Goal: Transaction & Acquisition: Purchase product/service

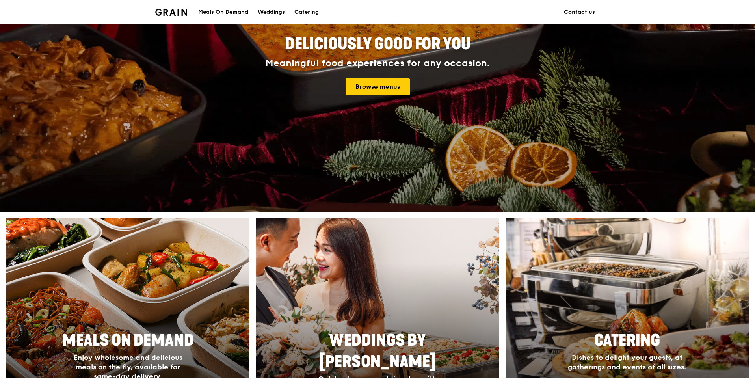
scroll to position [118, 0]
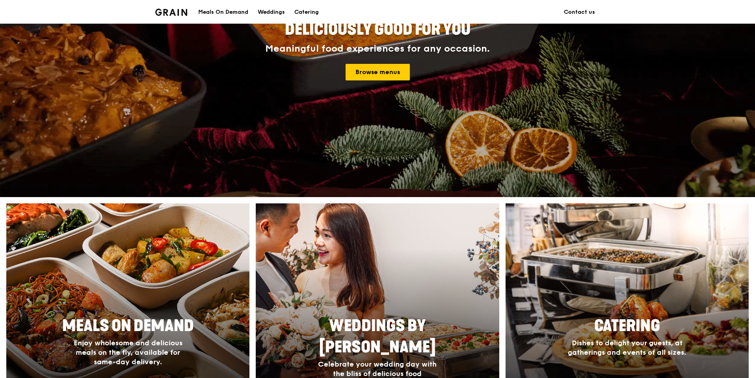
click at [220, 10] on div "Meals On Demand" at bounding box center [223, 12] width 50 height 24
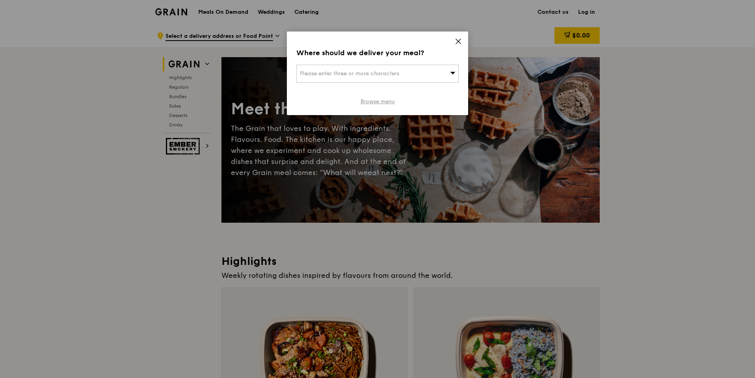
click at [393, 101] on link "Browse menu" at bounding box center [378, 102] width 34 height 8
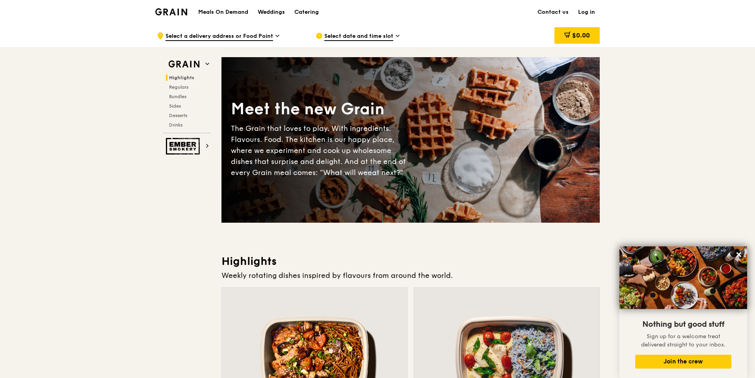
click at [167, 10] on img at bounding box center [171, 11] width 32 height 7
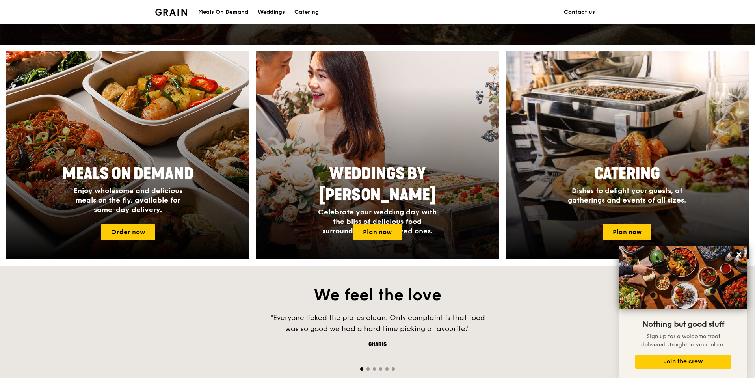
scroll to position [355, 0]
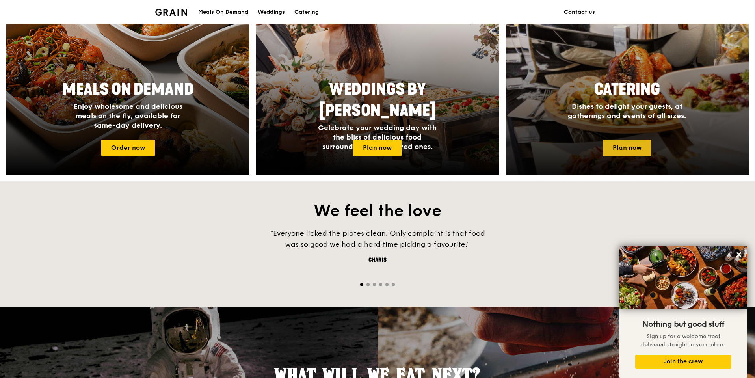
click at [621, 144] on link "Plan now" at bounding box center [627, 148] width 48 height 17
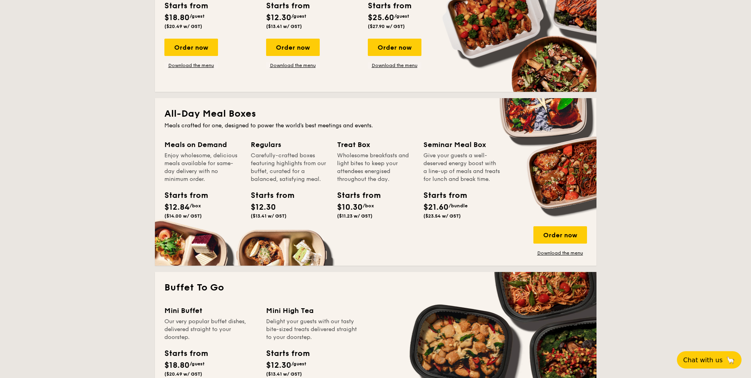
scroll to position [434, 0]
click at [556, 240] on div "Order now" at bounding box center [560, 234] width 54 height 17
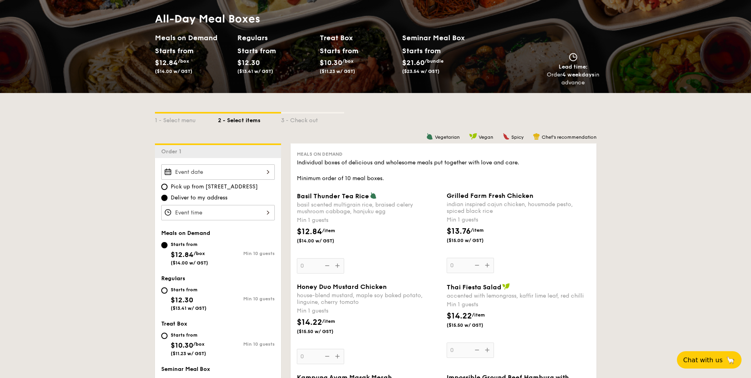
scroll to position [158, 0]
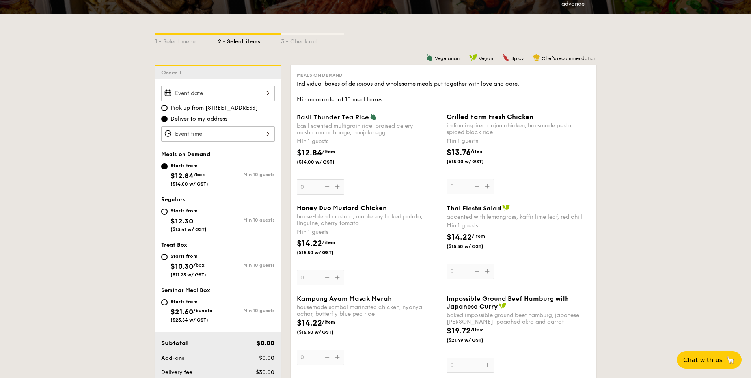
click at [217, 87] on div at bounding box center [218, 93] width 114 height 15
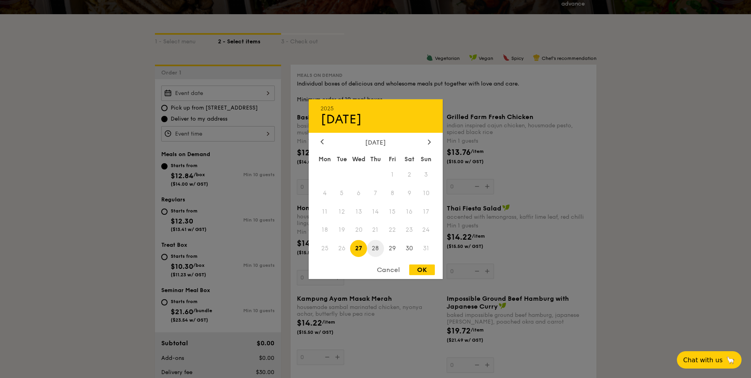
click at [373, 250] on span "28" at bounding box center [375, 248] width 17 height 17
click at [425, 267] on div "OK" at bounding box center [422, 269] width 26 height 11
type input "Aug 28, 2025"
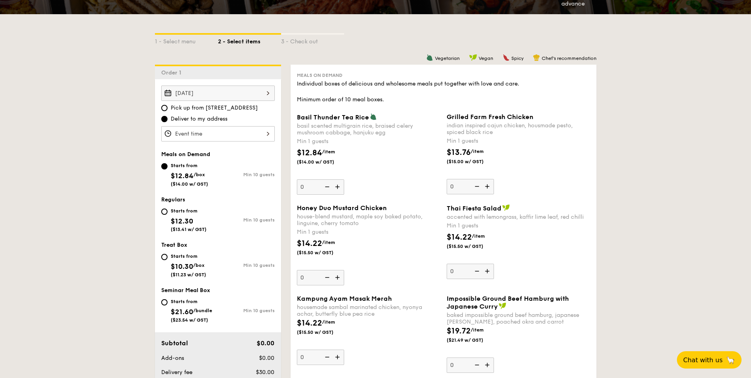
click at [197, 136] on div at bounding box center [218, 133] width 114 height 15
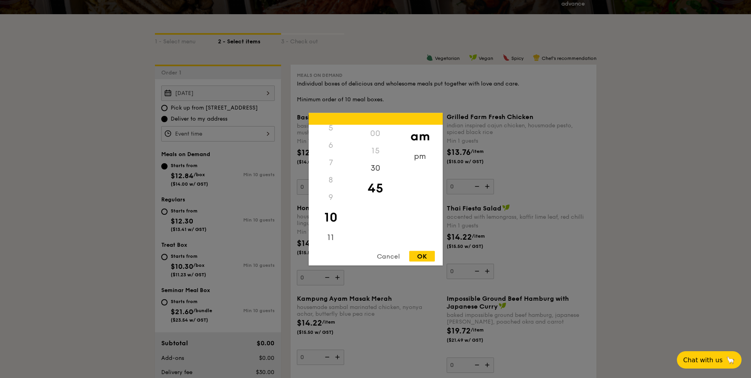
scroll to position [93, 0]
click at [333, 238] on div "11" at bounding box center [331, 238] width 45 height 23
click at [380, 170] on div "30" at bounding box center [375, 170] width 45 height 23
click at [426, 256] on div "OK" at bounding box center [422, 256] width 26 height 11
click at [216, 127] on div "11:30AM 12 1 2 3 4 5 6 7 8 9 10 11 00 15 30 45 am pm Cancel OK" at bounding box center [218, 133] width 114 height 15
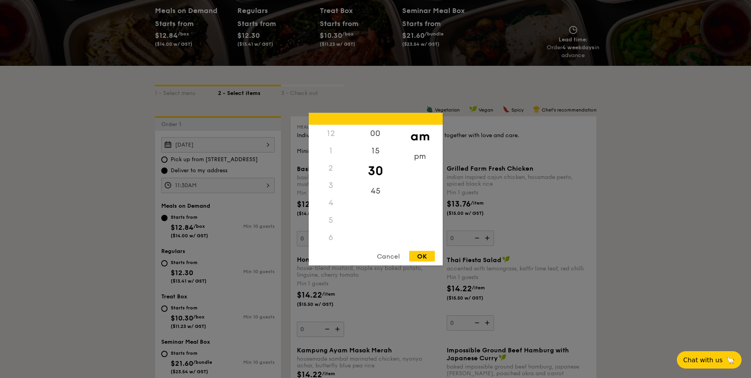
scroll to position [0, 0]
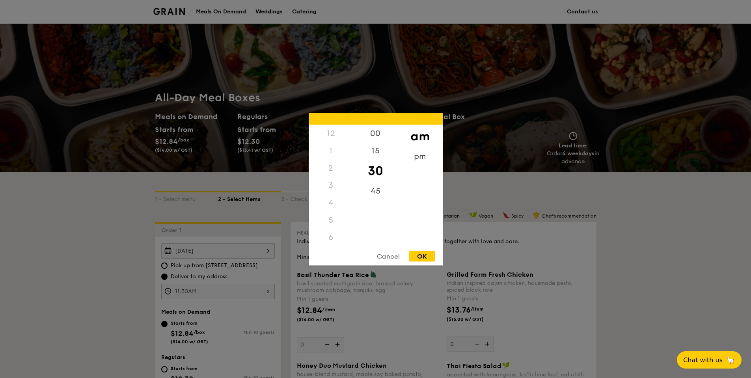
click at [333, 132] on div "12" at bounding box center [331, 133] width 45 height 17
click at [330, 134] on div "12" at bounding box center [331, 133] width 45 height 17
click at [332, 132] on div "12" at bounding box center [331, 133] width 45 height 17
click at [330, 136] on div "12" at bounding box center [331, 133] width 45 height 17
click at [330, 155] on div "1" at bounding box center [331, 150] width 45 height 17
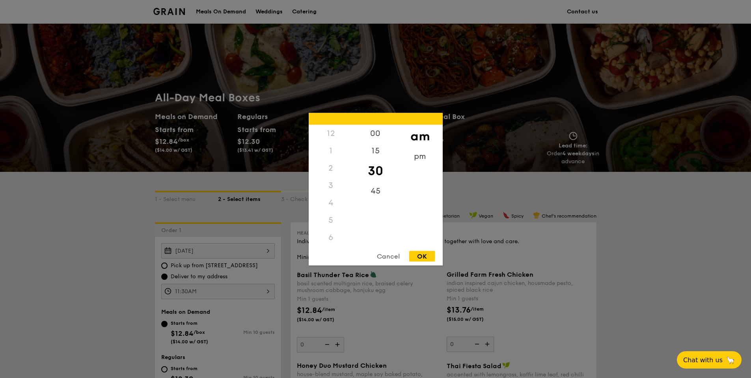
click at [330, 147] on div "1" at bounding box center [331, 150] width 45 height 17
click at [330, 132] on div "12" at bounding box center [331, 133] width 45 height 17
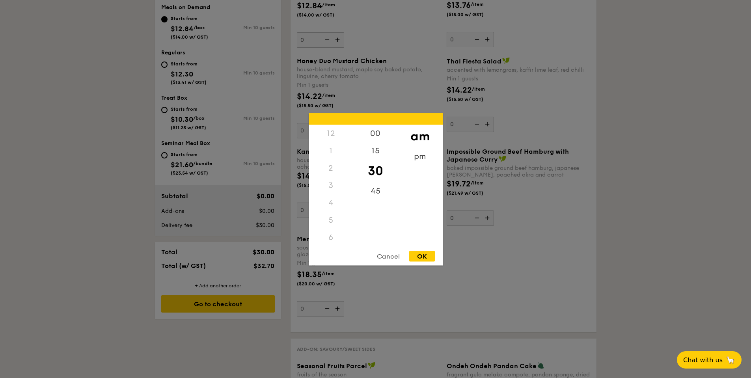
scroll to position [355, 0]
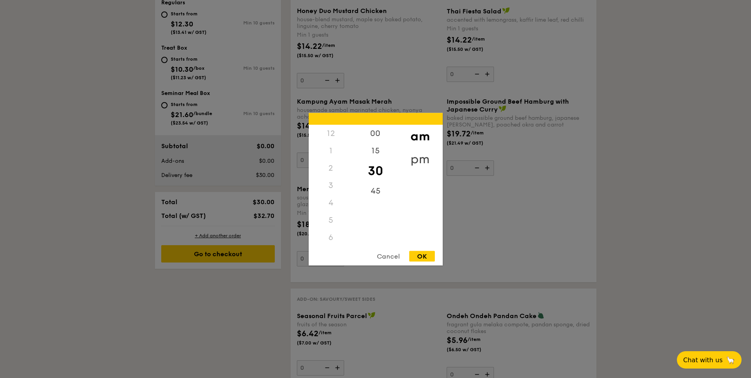
click at [421, 164] on div "pm" at bounding box center [420, 158] width 45 height 23
click at [330, 136] on div "12" at bounding box center [331, 136] width 45 height 23
click at [373, 136] on div "00" at bounding box center [375, 136] width 45 height 23
click at [377, 158] on div "15" at bounding box center [375, 158] width 45 height 23
click at [419, 255] on div "OK" at bounding box center [422, 256] width 26 height 11
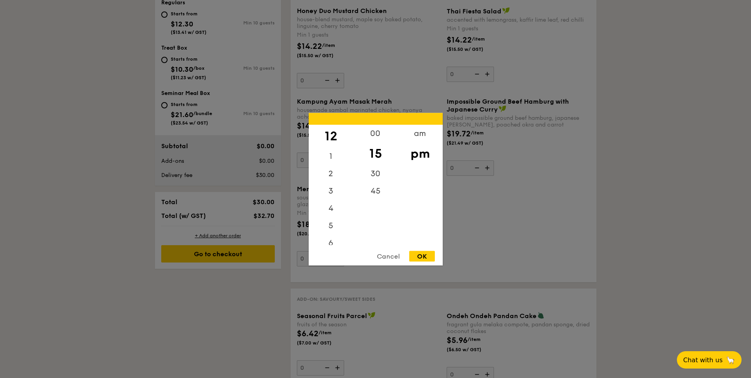
type input "12:15PM"
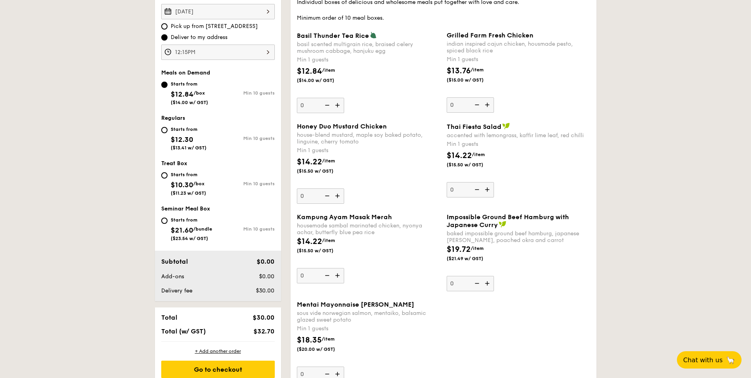
scroll to position [158, 0]
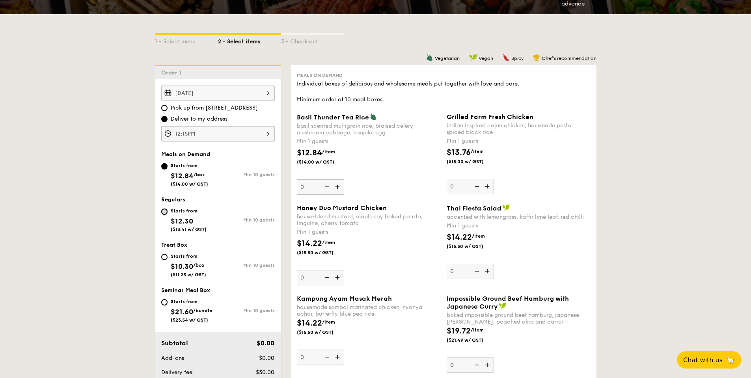
click at [165, 212] on input "Starts from $12.30 ($13.41 w/ GST) Min 10 guests" at bounding box center [164, 212] width 6 height 6
radio input "true"
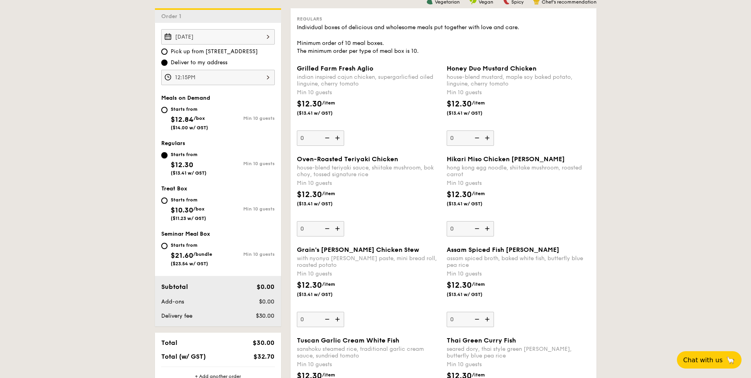
scroll to position [197, 0]
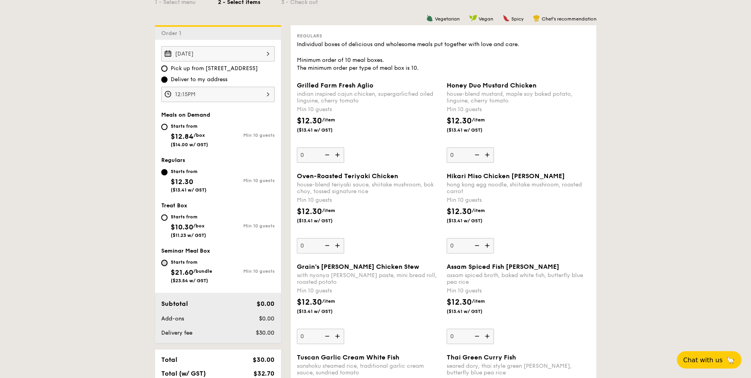
click at [164, 261] on input "Starts from $21.60 /bundle ($23.54 w/ GST) Min 10 guests" at bounding box center [164, 263] width 6 height 6
radio input "true"
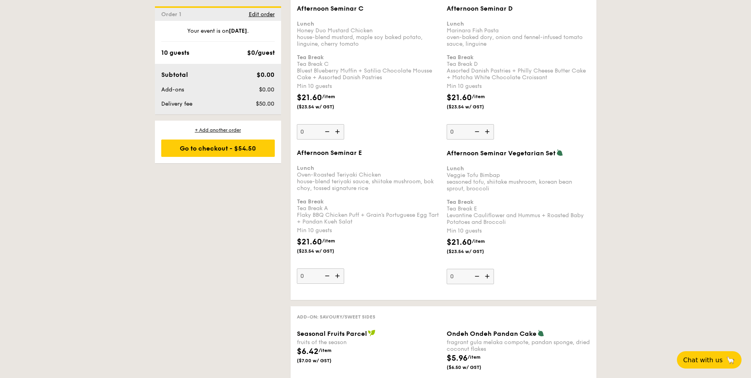
scroll to position [1380, 0]
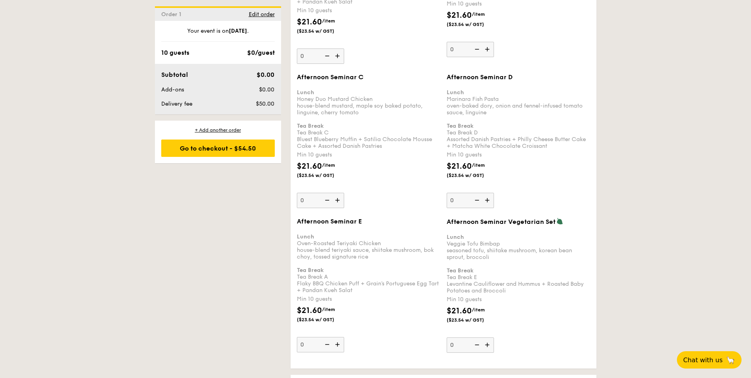
click at [486, 201] on img at bounding box center [488, 200] width 12 height 15
click at [486, 201] on input "0" at bounding box center [470, 200] width 47 height 15
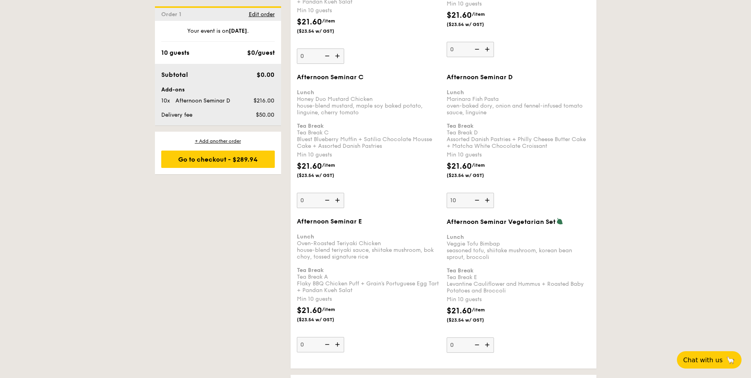
click at [478, 200] on img at bounding box center [476, 200] width 12 height 15
click at [478, 200] on input "10" at bounding box center [470, 200] width 47 height 15
type input "0"
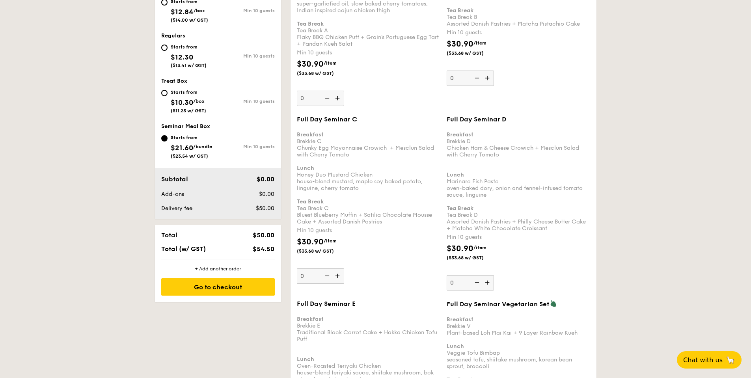
scroll to position [276, 0]
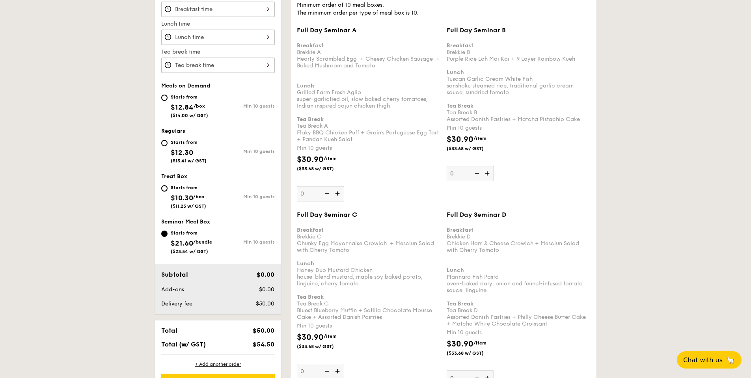
click at [170, 189] on div "Starts from $10.30 /box ($11.23 w/ GST)" at bounding box center [189, 196] width 57 height 26
click at [168, 189] on input "Starts from $10.30 /box ($11.23 w/ GST) Min 10 guests" at bounding box center [164, 188] width 6 height 6
radio input "true"
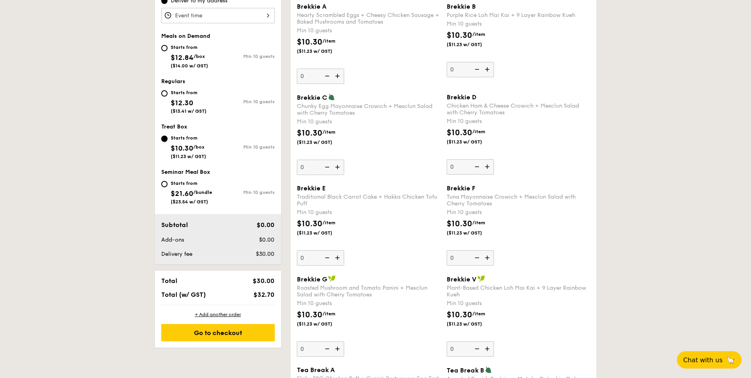
scroll to position [298, 0]
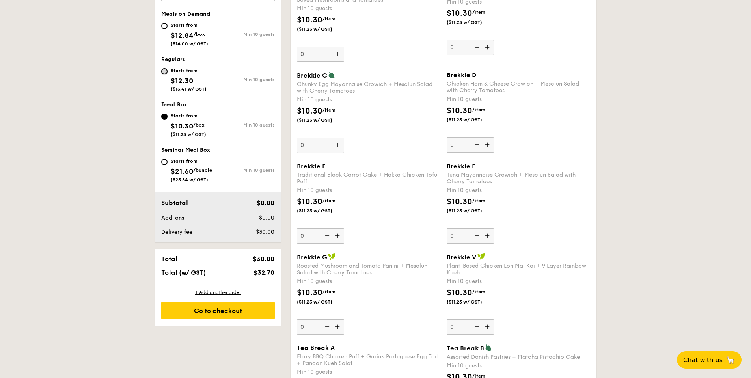
click at [161, 73] on input "Starts from $12.30 ($13.41 w/ GST) Min 10 guests" at bounding box center [164, 71] width 6 height 6
radio input "true"
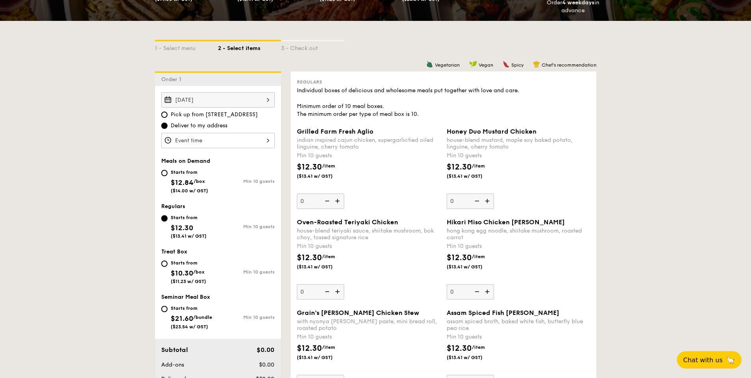
scroll to position [140, 0]
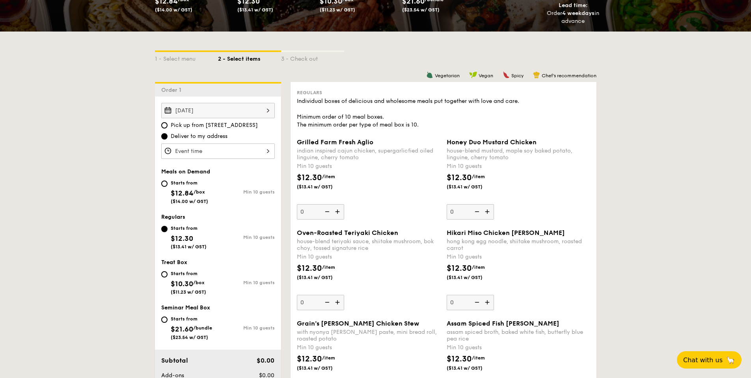
click at [215, 153] on div at bounding box center [218, 150] width 114 height 15
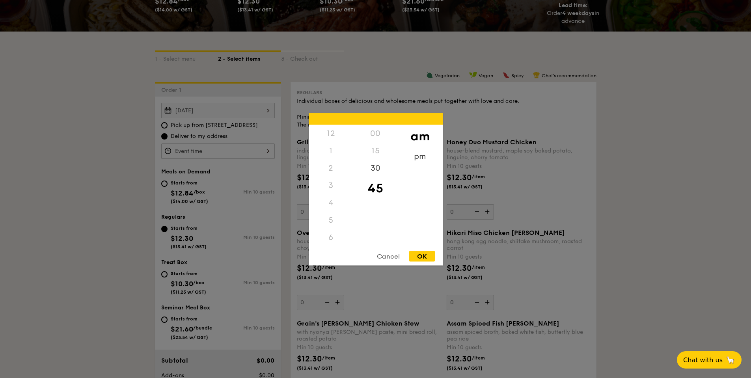
scroll to position [87, 0]
click at [413, 160] on div "pm" at bounding box center [420, 158] width 45 height 23
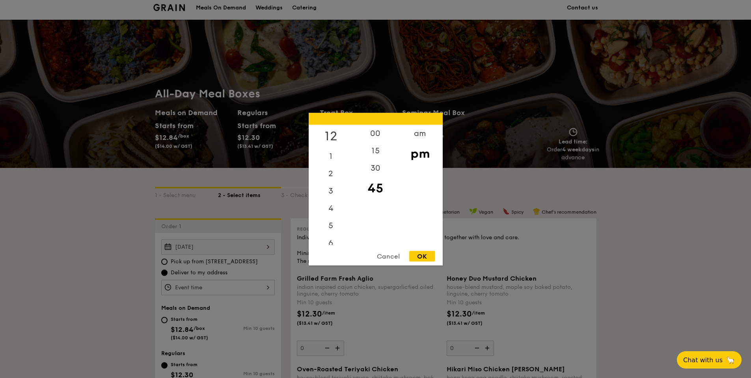
scroll to position [0, 0]
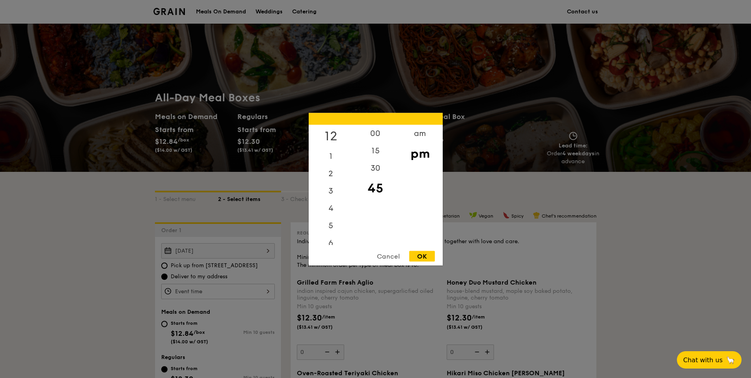
click at [331, 133] on div "12" at bounding box center [331, 136] width 45 height 23
click at [377, 159] on div "15" at bounding box center [375, 153] width 45 height 23
click at [421, 258] on div "OK" at bounding box center [422, 256] width 26 height 11
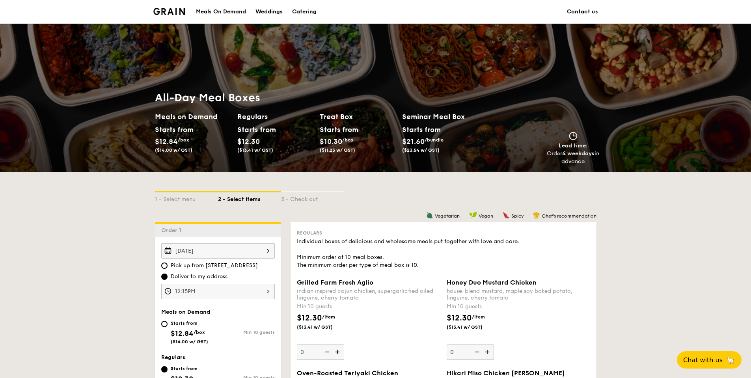
scroll to position [118, 0]
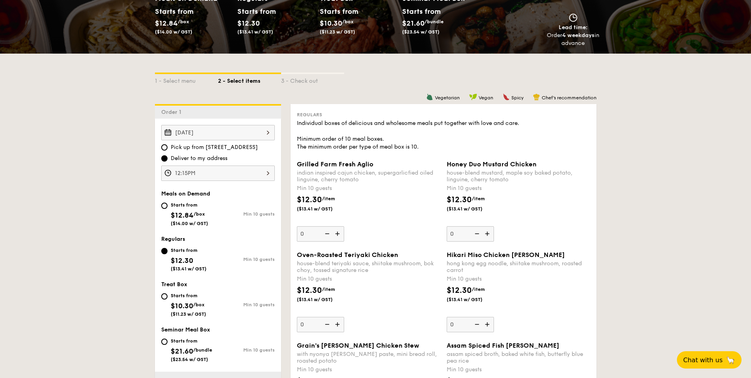
click at [239, 176] on div "12:15PM" at bounding box center [218, 173] width 114 height 15
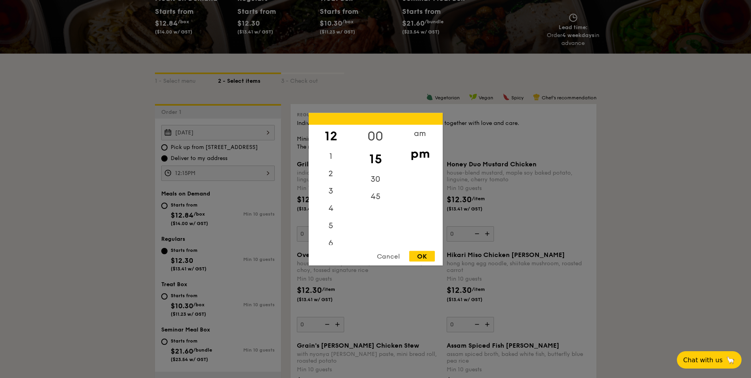
click at [376, 134] on div "00" at bounding box center [375, 136] width 45 height 23
click at [377, 152] on div "15" at bounding box center [375, 158] width 45 height 23
click at [375, 135] on div "00" at bounding box center [375, 136] width 45 height 23
click at [427, 257] on div "OK" at bounding box center [422, 256] width 26 height 11
type input "12:00PM"
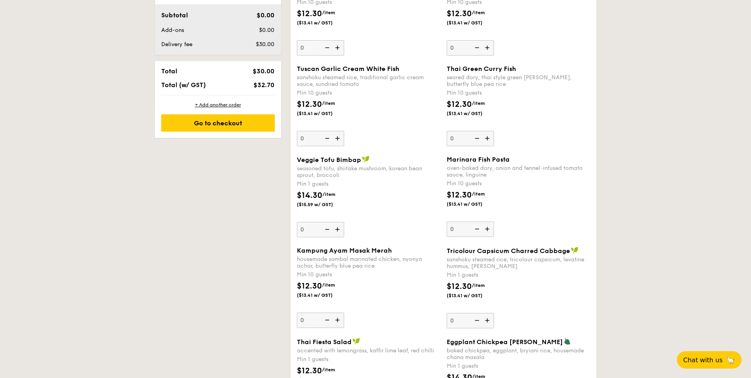
scroll to position [499, 0]
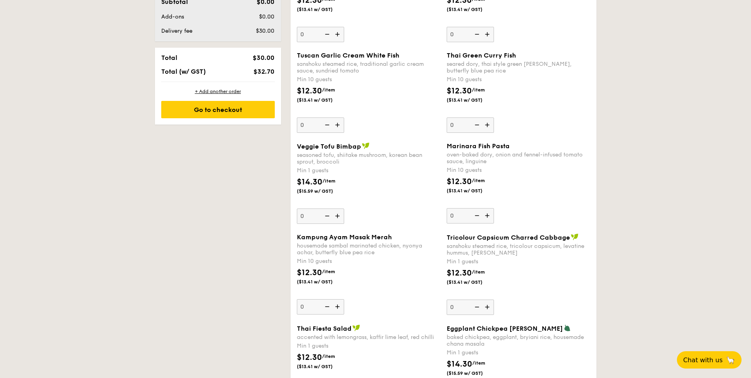
click at [336, 147] on span "Veggie Tofu Bimbap" at bounding box center [329, 146] width 64 height 7
click at [336, 209] on input "0" at bounding box center [320, 216] width 47 height 15
click at [315, 145] on span "Veggie Tofu Bimbap" at bounding box center [329, 146] width 64 height 7
click at [315, 209] on input "0" at bounding box center [320, 216] width 47 height 15
click at [299, 148] on span "Veggie Tofu Bimbap" at bounding box center [329, 146] width 64 height 7
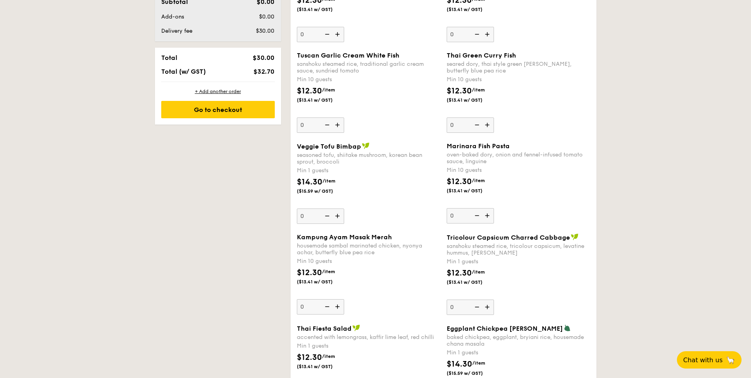
click at [299, 209] on input "0" at bounding box center [320, 216] width 47 height 15
drag, startPoint x: 297, startPoint y: 147, endPoint x: 356, endPoint y: 144, distance: 58.4
click at [356, 144] on span "Veggie Tofu Bimbap" at bounding box center [329, 146] width 64 height 7
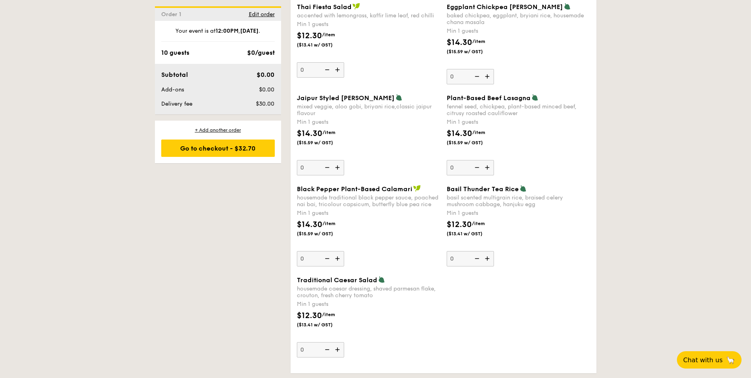
scroll to position [814, 0]
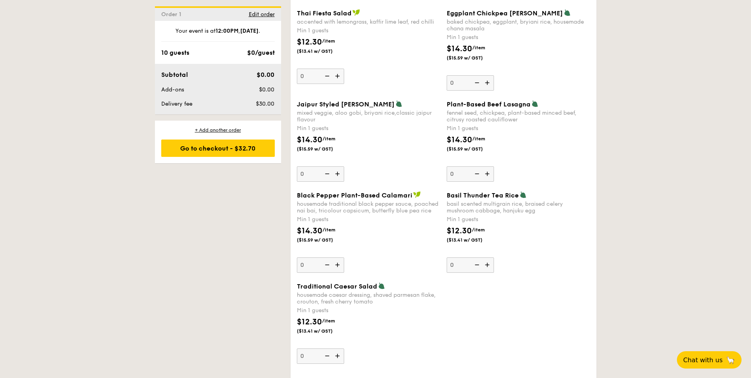
click at [309, 199] on div "Black Pepper Plant-Based Calamari housemade traditional black pepper sauce, poa…" at bounding box center [368, 202] width 143 height 23
click at [309, 257] on input "0" at bounding box center [320, 264] width 47 height 15
drag, startPoint x: 296, startPoint y: 197, endPoint x: 413, endPoint y: 194, distance: 116.7
click at [413, 194] on div "Black Pepper Plant-Based Calamari housemade traditional black pepper sauce, poa…" at bounding box center [369, 232] width 150 height 82
copy span "Black Pepper Plant-Based Calamari"
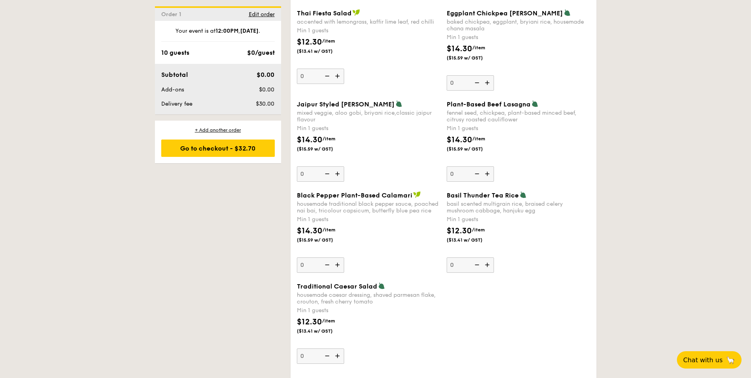
scroll to position [775, 0]
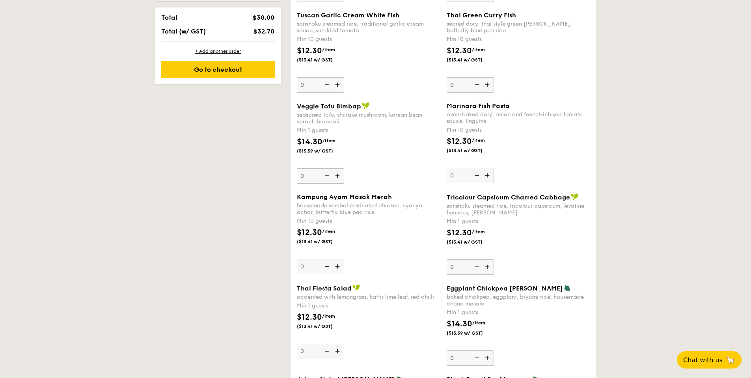
scroll to position [538, 0]
click at [335, 175] on img at bounding box center [338, 176] width 12 height 15
click at [335, 175] on input "0" at bounding box center [320, 176] width 47 height 15
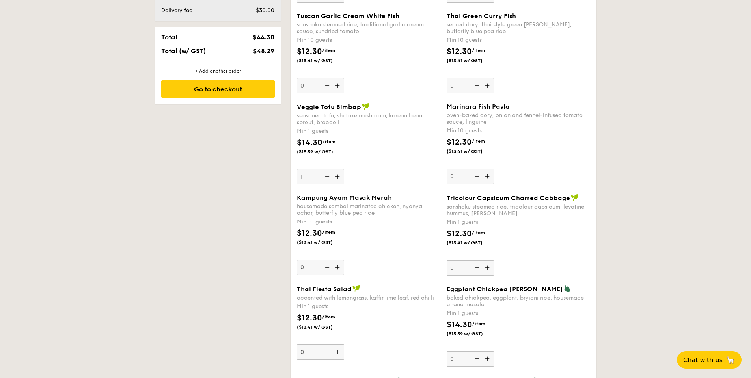
click at [317, 108] on span "Veggie Tofu Bimbap" at bounding box center [329, 106] width 64 height 7
click at [317, 169] on input "1" at bounding box center [320, 176] width 47 height 15
drag, startPoint x: 296, startPoint y: 106, endPoint x: 356, endPoint y: 107, distance: 59.9
click at [357, 106] on span "Veggie Tofu Bimbap" at bounding box center [329, 106] width 64 height 7
click at [361, 110] on div "Veggie Tofu Bimbap" at bounding box center [368, 107] width 143 height 8
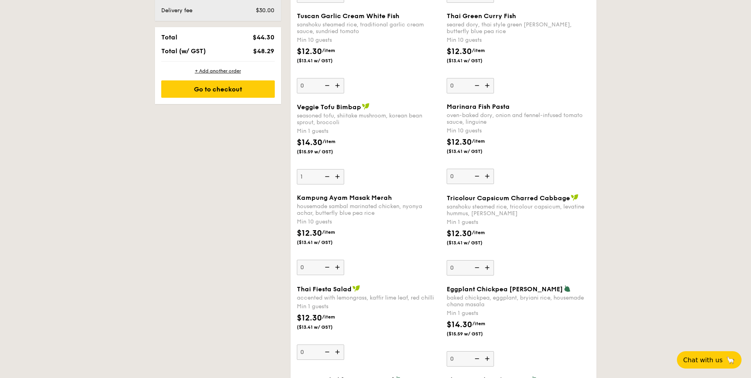
click at [344, 169] on input "1" at bounding box center [320, 176] width 47 height 15
drag, startPoint x: 360, startPoint y: 108, endPoint x: 298, endPoint y: 109, distance: 61.9
click at [298, 109] on div "Veggie Tofu Bimbap" at bounding box center [368, 107] width 143 height 8
copy span "Veggie Tofu Bimbap"
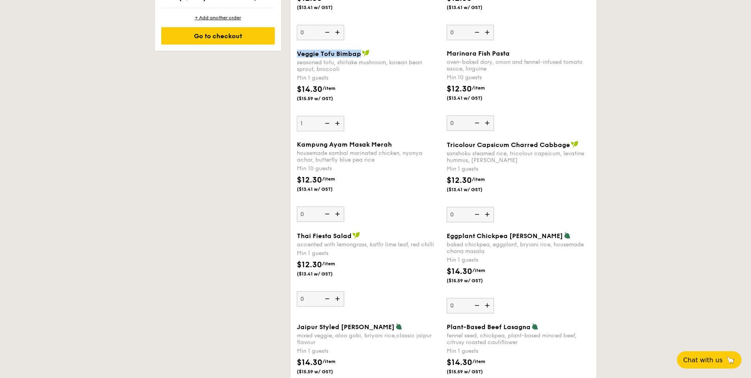
scroll to position [578, 0]
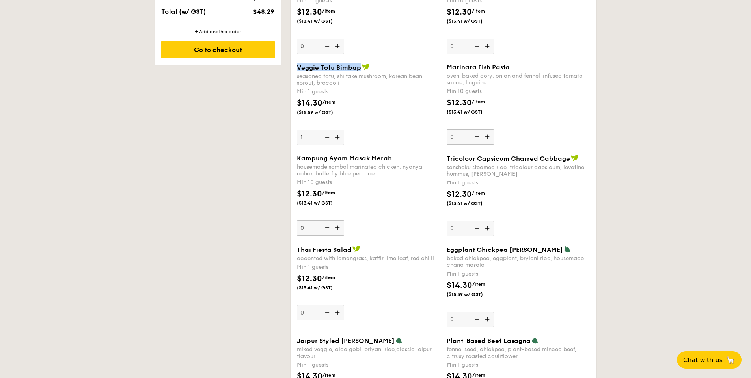
click at [337, 136] on img at bounding box center [338, 137] width 12 height 15
click at [337, 136] on input "1" at bounding box center [320, 137] width 47 height 15
click at [326, 137] on img at bounding box center [326, 137] width 12 height 15
click at [326, 137] on input "2" at bounding box center [320, 137] width 47 height 15
click at [326, 137] on img at bounding box center [326, 137] width 12 height 15
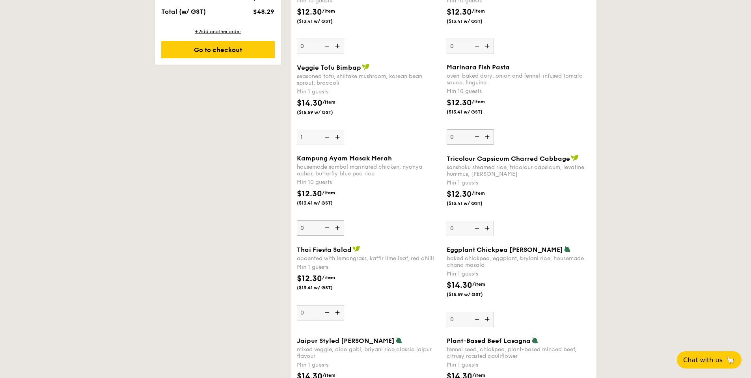
click at [326, 137] on input "1" at bounding box center [320, 137] width 47 height 15
type input "0"
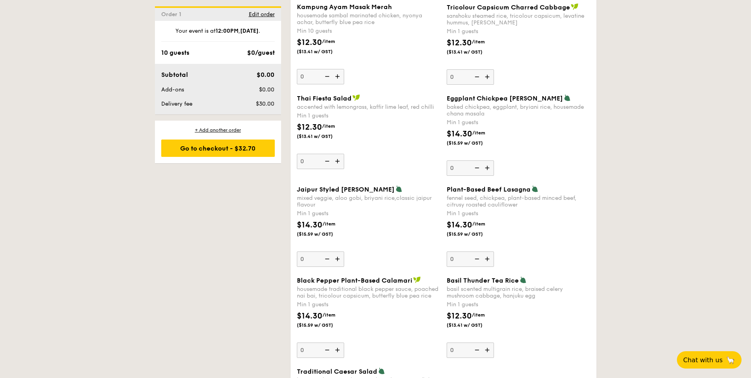
scroll to position [756, 0]
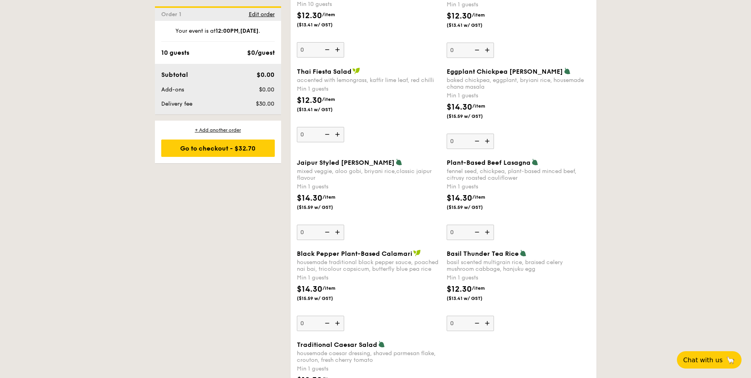
click at [449, 73] on span "Eggplant Chickpea Masala Briyani" at bounding box center [505, 71] width 116 height 7
click at [449, 134] on input "0" at bounding box center [470, 141] width 47 height 15
click at [447, 69] on span "Eggplant Chickpea Masala Briyani" at bounding box center [505, 71] width 116 height 7
click at [447, 134] on input "0" at bounding box center [470, 141] width 47 height 15
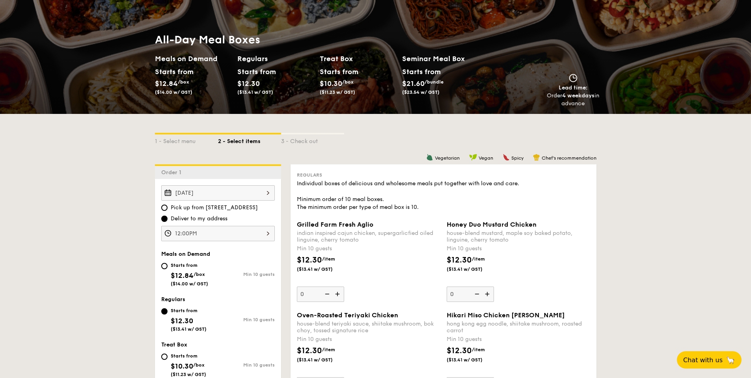
scroll to position [708, 0]
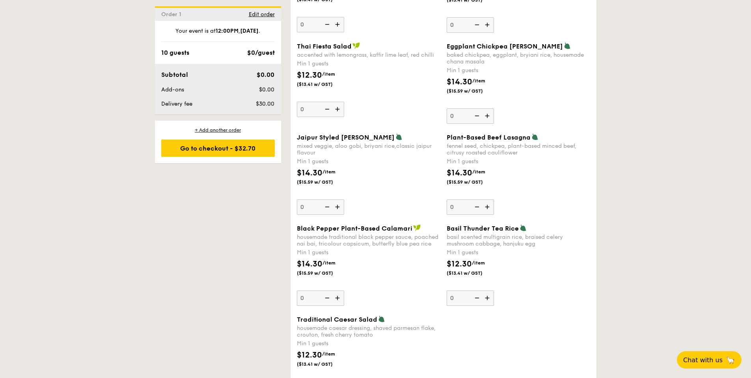
scroll to position [787, 0]
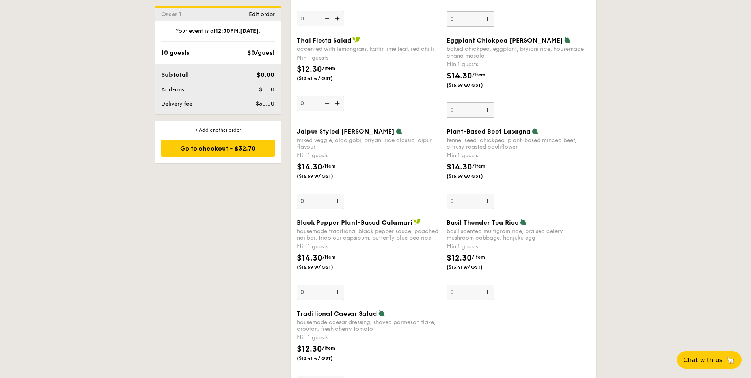
click at [466, 39] on span "Eggplant Chickpea Masala Briyani" at bounding box center [505, 40] width 116 height 7
click at [466, 102] on input "0" at bounding box center [470, 109] width 47 height 15
click at [473, 47] on div "baked chickpea, eggplant, bryiani rice, housemade chana masala" at bounding box center [518, 52] width 143 height 13
click at [473, 102] on input "0" at bounding box center [470, 109] width 47 height 15
drag, startPoint x: 484, startPoint y: 54, endPoint x: 447, endPoint y: 55, distance: 36.3
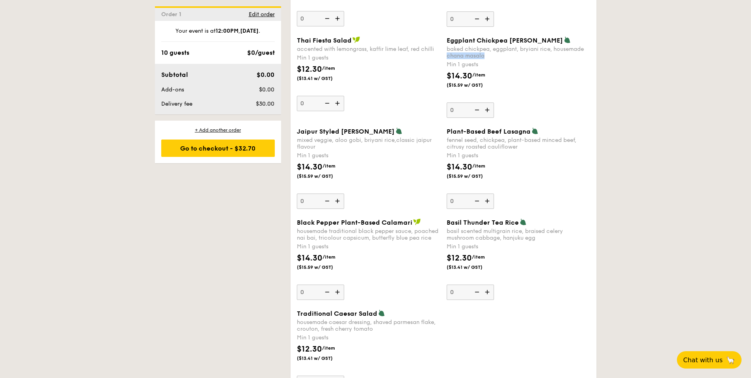
click at [447, 55] on div "baked chickpea, eggplant, bryiani rice, housemade chana masala" at bounding box center [518, 52] width 143 height 13
copy div "chana masala"
click at [484, 109] on img at bounding box center [488, 109] width 12 height 15
click at [484, 109] on input "0" at bounding box center [470, 109] width 47 height 15
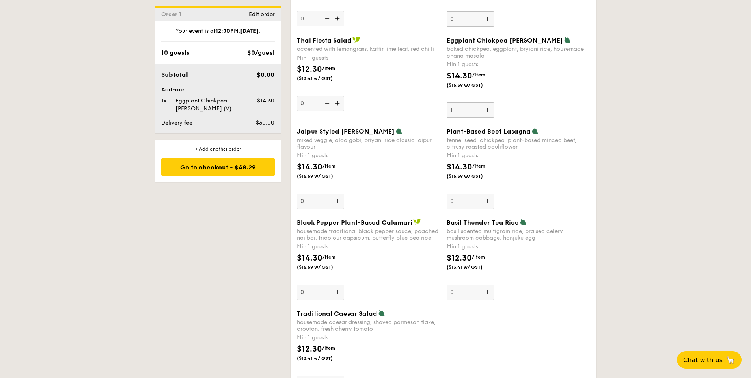
click at [486, 109] on img at bounding box center [488, 109] width 12 height 15
click at [486, 109] on input "1" at bounding box center [470, 109] width 47 height 15
type input "2"
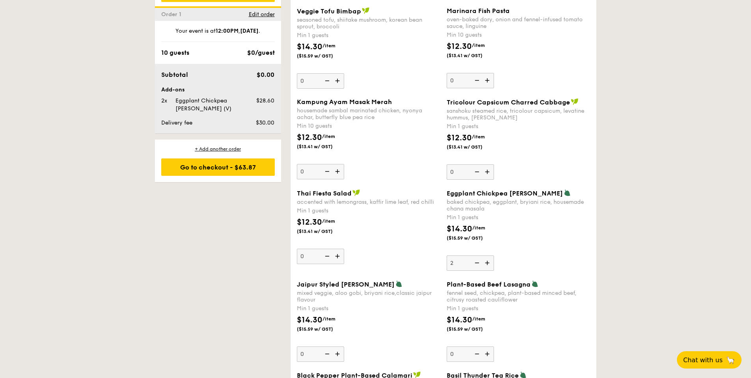
scroll to position [630, 0]
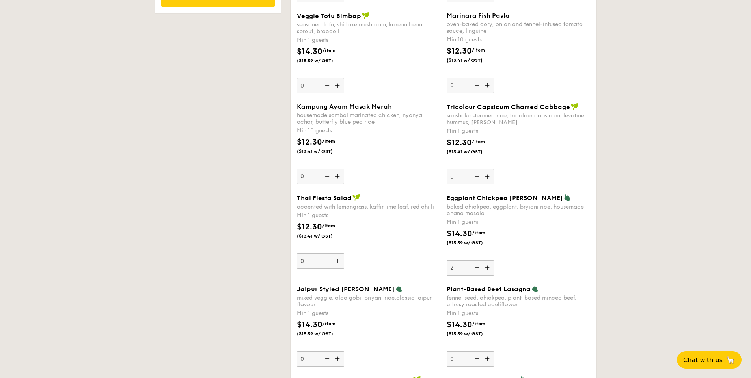
drag, startPoint x: 449, startPoint y: 199, endPoint x: 555, endPoint y: 199, distance: 106.0
click at [555, 199] on span "Eggplant Chickpea Masala Briyani" at bounding box center [505, 197] width 116 height 7
copy span "Eggplant Chickpea Masala Briyani"
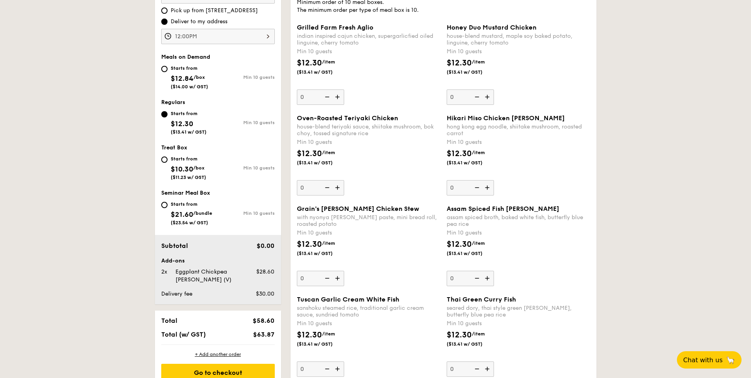
scroll to position [156, 0]
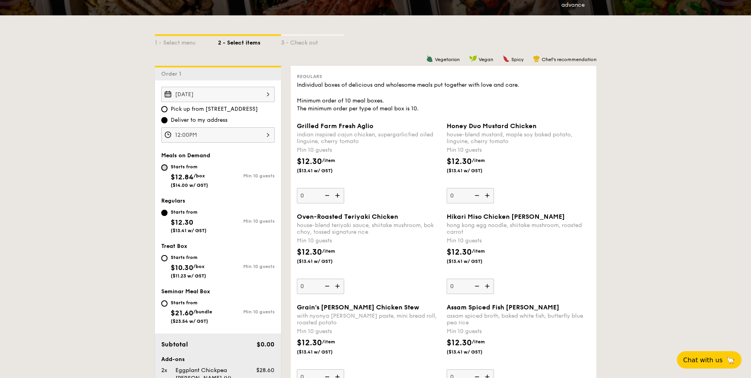
click at [162, 165] on input "Starts from $12.84 /box ($14.00 w/ GST) Min 10 guests" at bounding box center [164, 167] width 6 height 6
radio input "true"
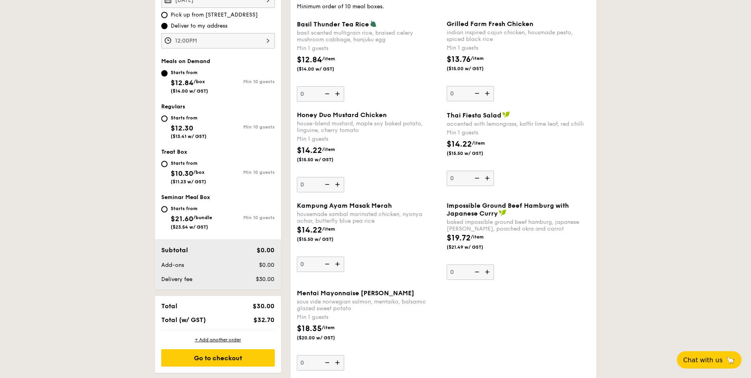
scroll to position [354, 0]
